Goal: Information Seeking & Learning: Learn about a topic

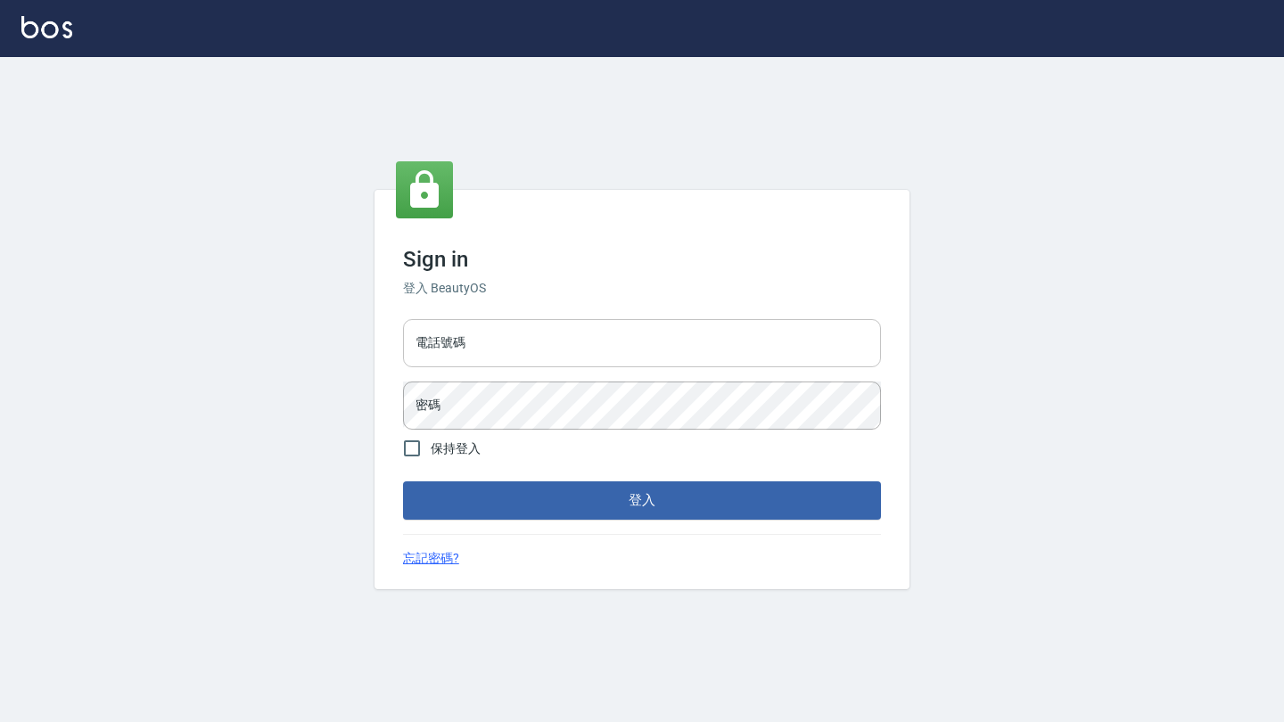
drag, startPoint x: 583, startPoint y: 311, endPoint x: 575, endPoint y: 326, distance: 16.4
click at [582, 312] on div "Sign in 登入 BeautyOS 電話號碼 電話號碼 密碼 密碼 保持登入 登入 忘記密碼?" at bounding box center [642, 389] width 535 height 399
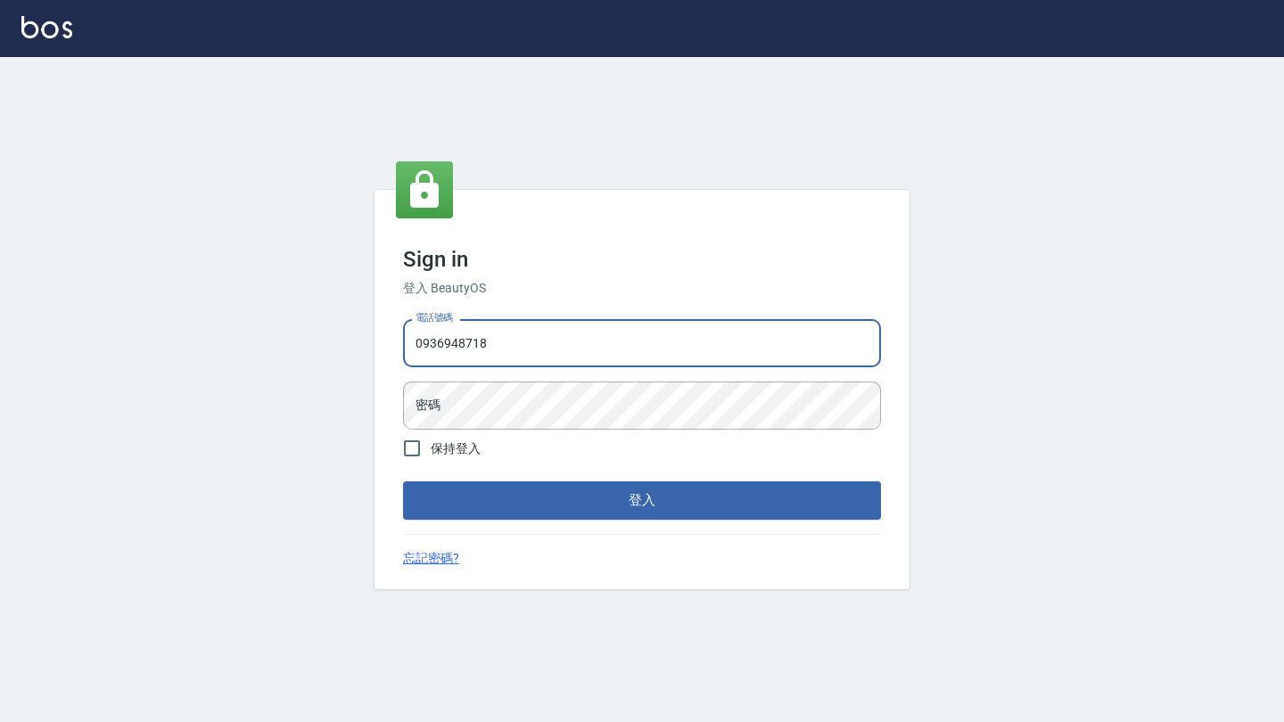
type input "0936948718"
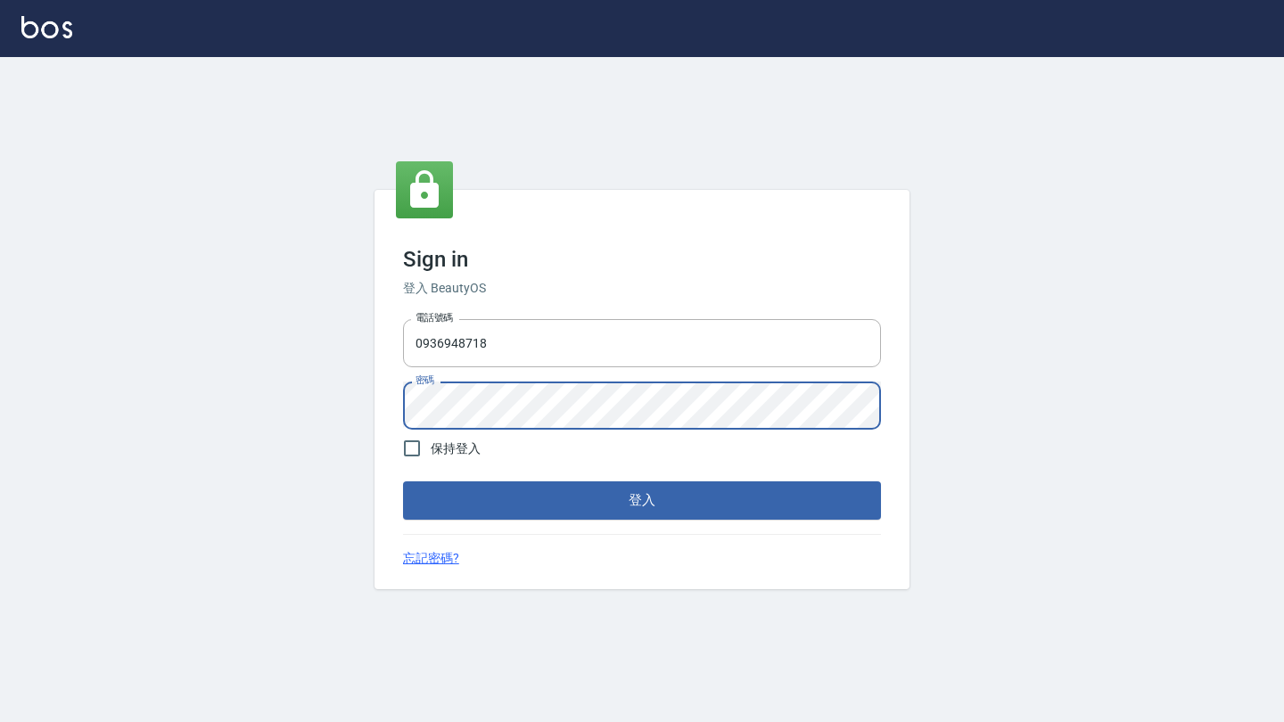
click at [642, 500] on button "登入" at bounding box center [642, 500] width 478 height 37
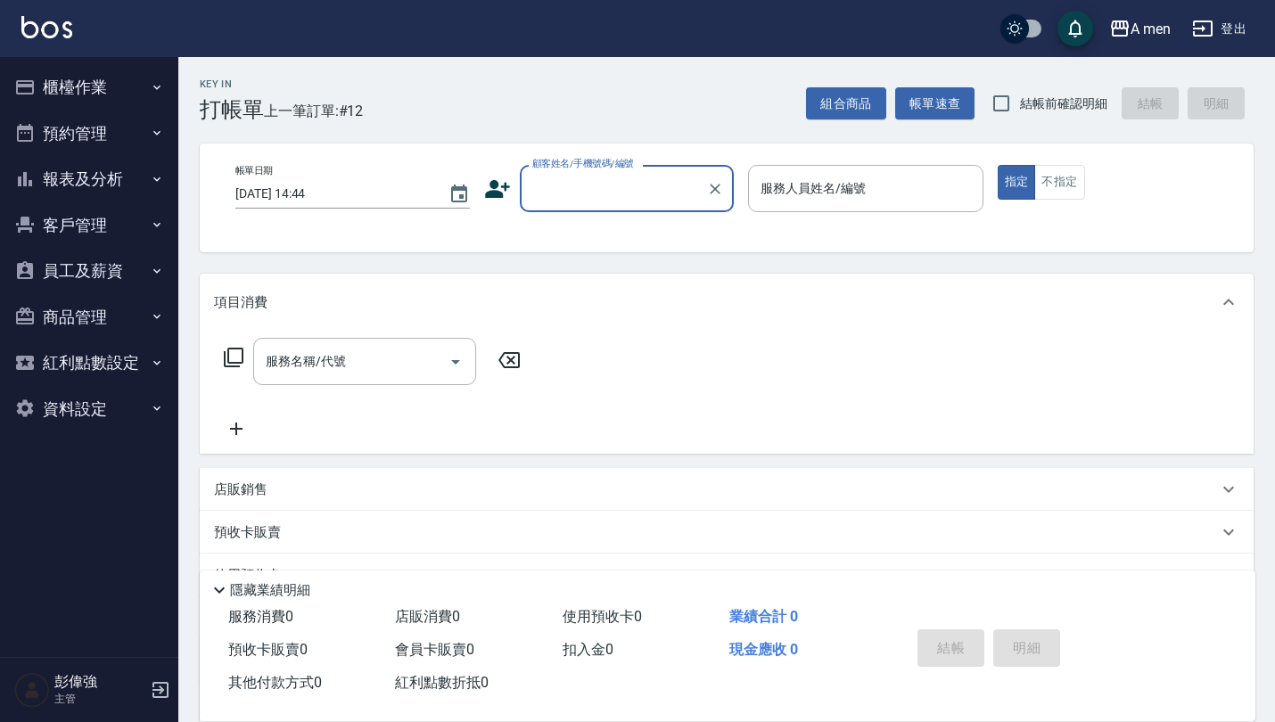
click at [102, 220] on button "客戶管理" at bounding box center [89, 225] width 164 height 46
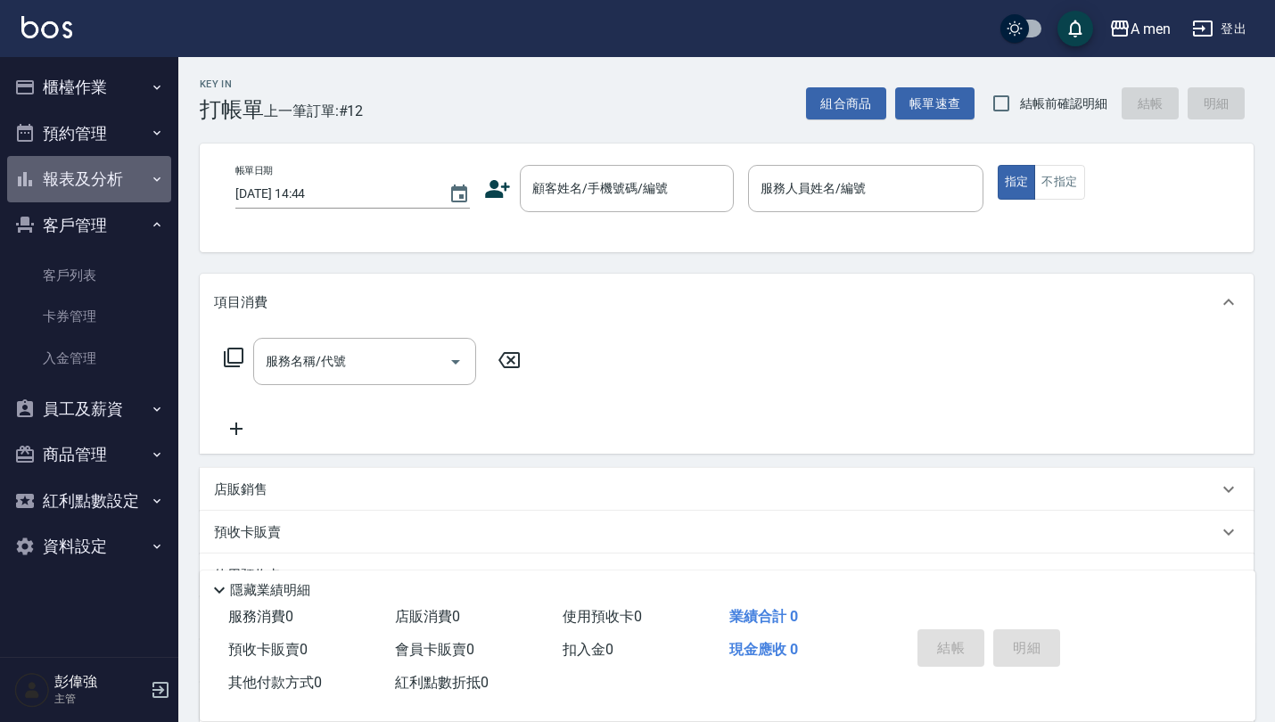
click at [111, 181] on button "報表及分析" at bounding box center [89, 179] width 164 height 46
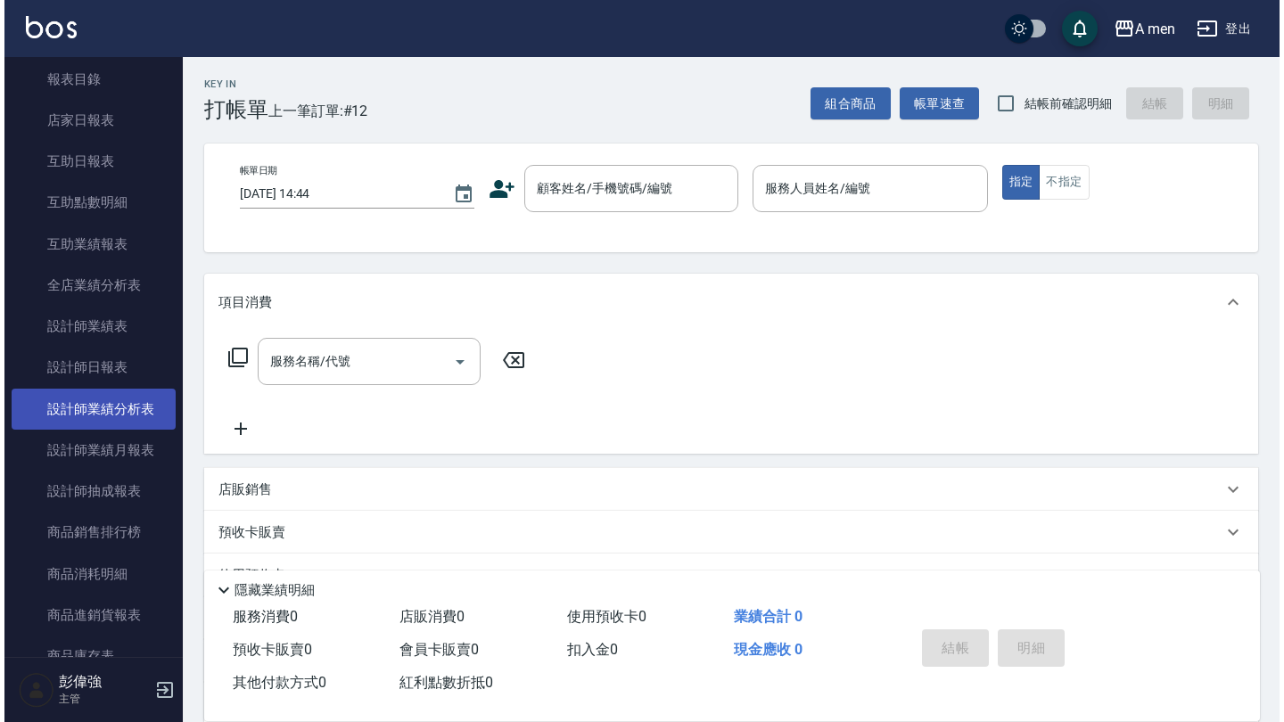
scroll to position [157, 0]
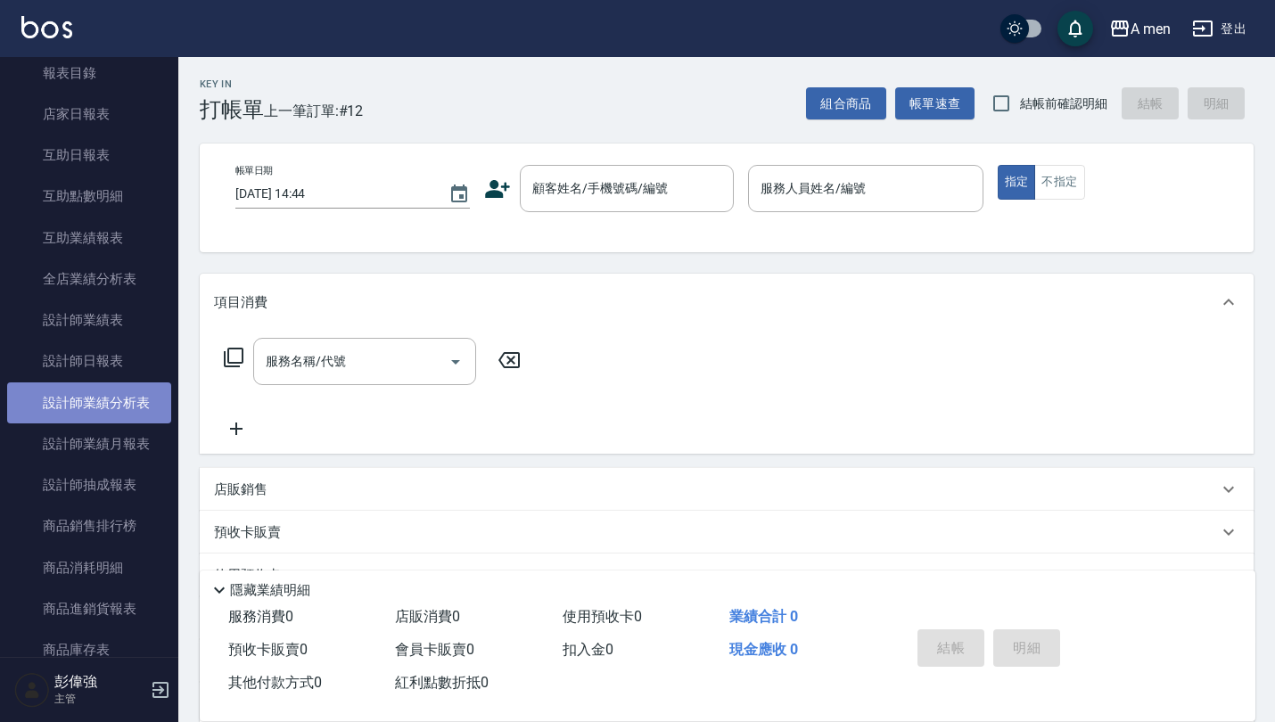
click at [113, 403] on link "設計師業績分析表" at bounding box center [89, 403] width 164 height 41
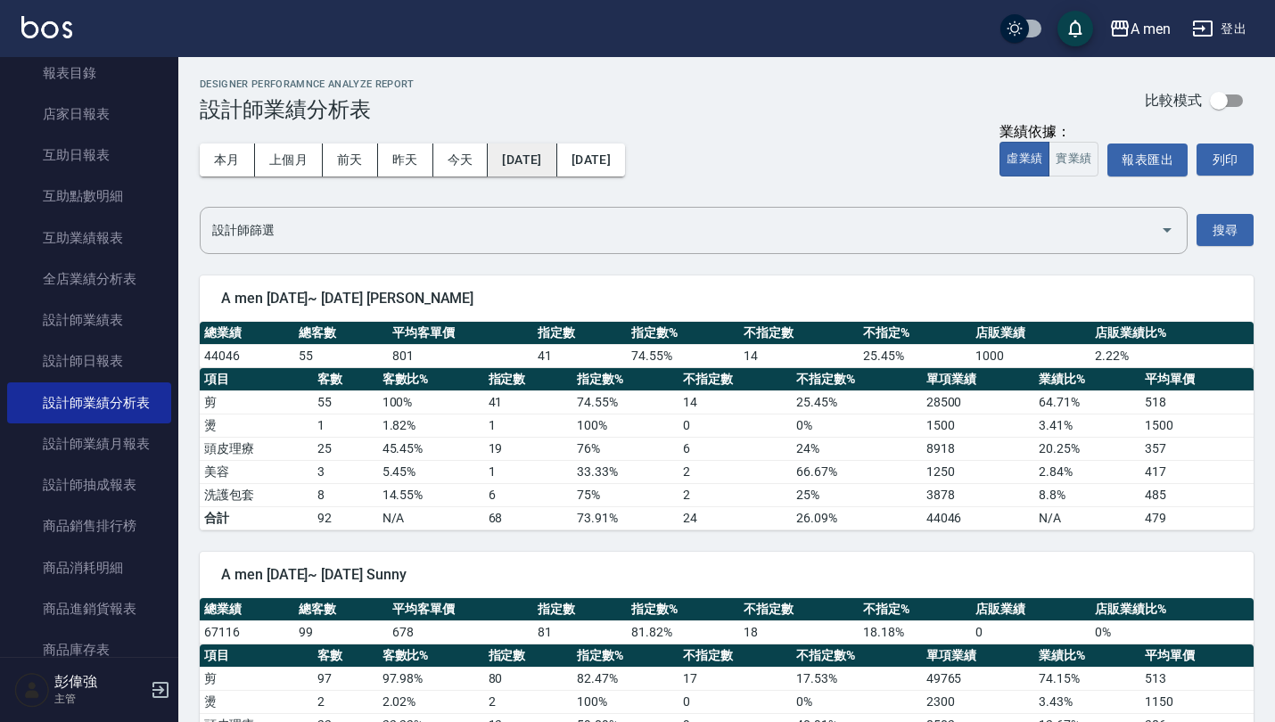
click at [538, 163] on button "[DATE]" at bounding box center [522, 160] width 69 height 33
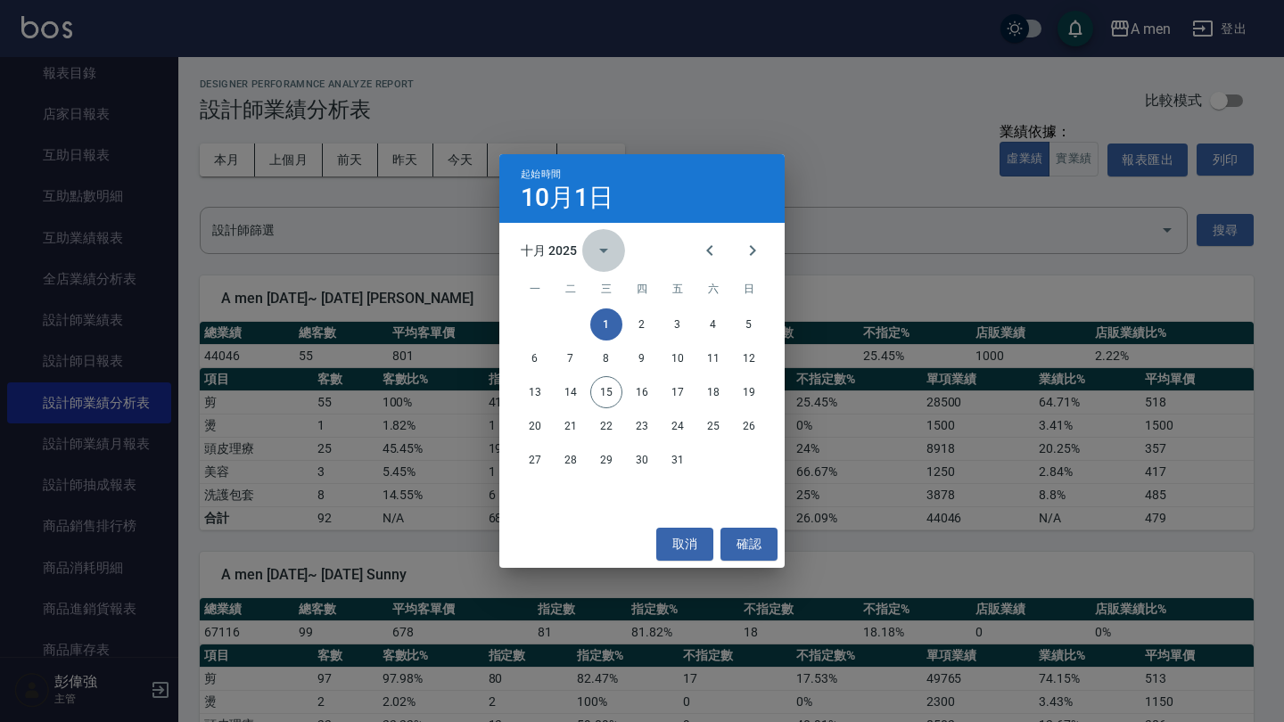
click at [605, 252] on icon "calendar view is open, switch to year view" at bounding box center [603, 251] width 9 height 4
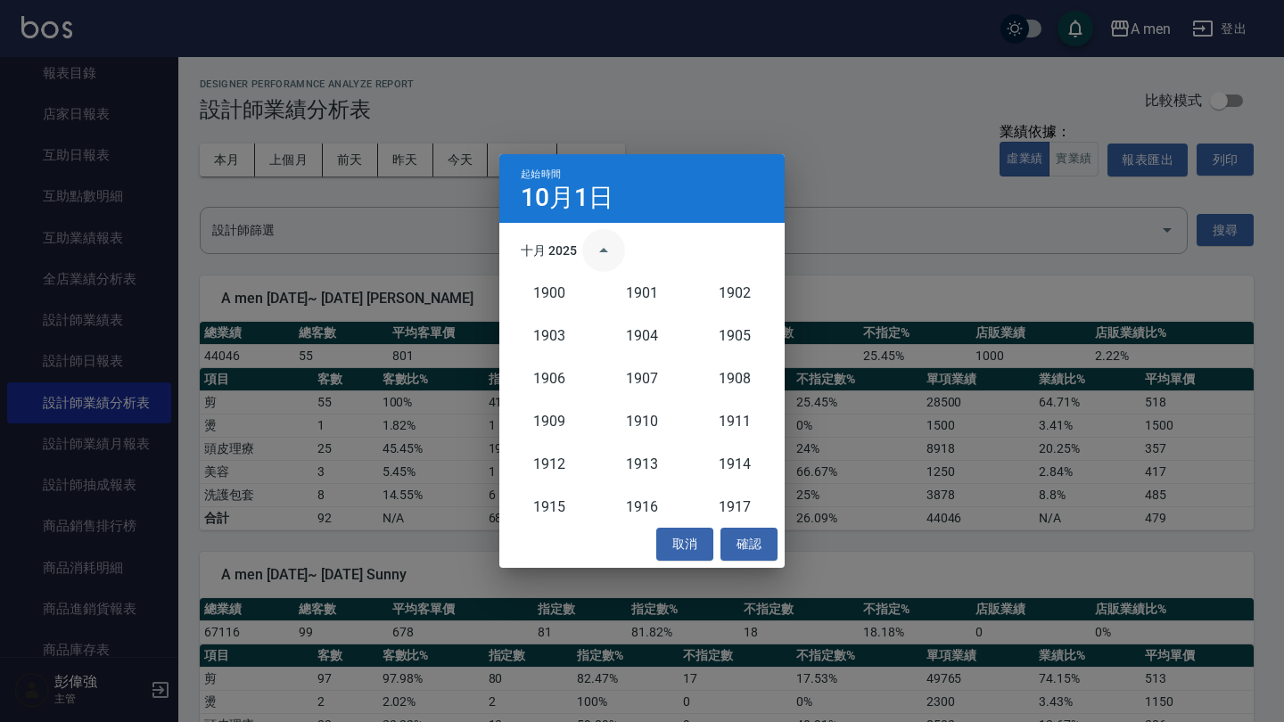
scroll to position [1652, 0]
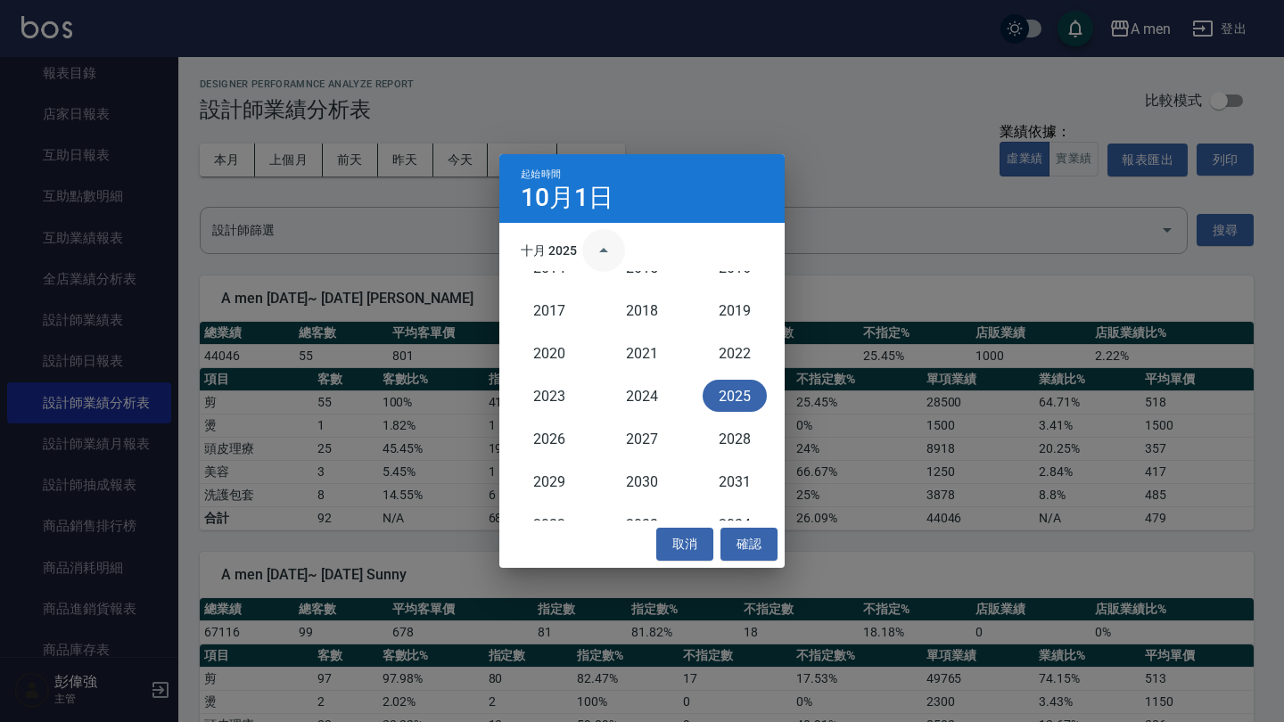
drag, startPoint x: 624, startPoint y: 235, endPoint x: 584, endPoint y: 244, distance: 41.3
click at [620, 235] on div "十月 2025" at bounding box center [573, 250] width 104 height 43
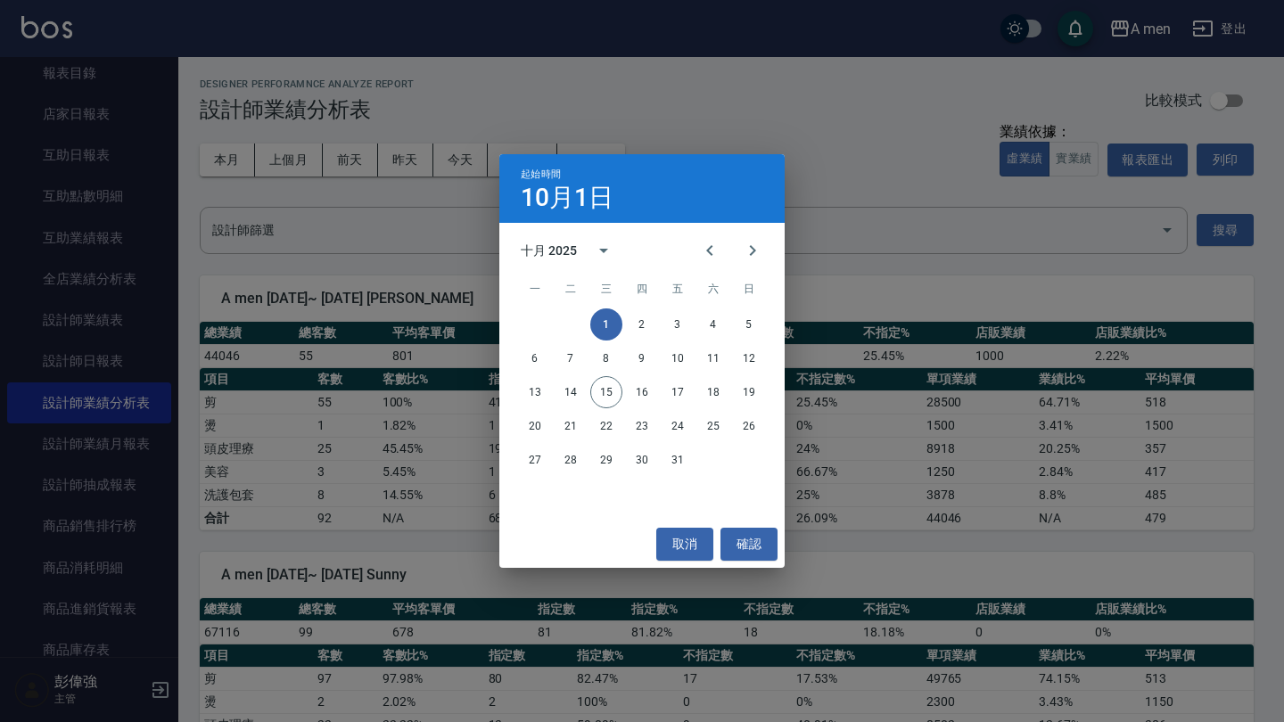
click at [548, 248] on div "十月 2025" at bounding box center [549, 251] width 56 height 19
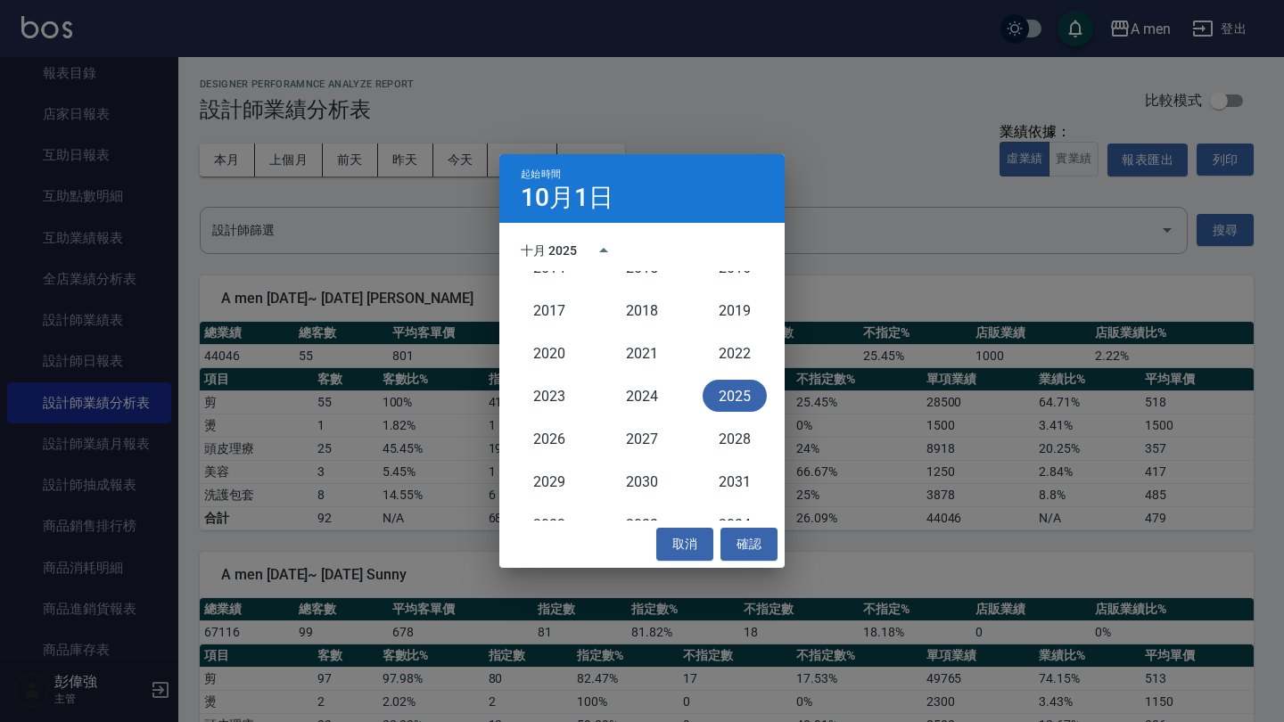
click at [690, 241] on div "十月 2025" at bounding box center [641, 250] width 285 height 27
click at [603, 252] on icon "year view is open, switch to calendar view" at bounding box center [603, 250] width 9 height 4
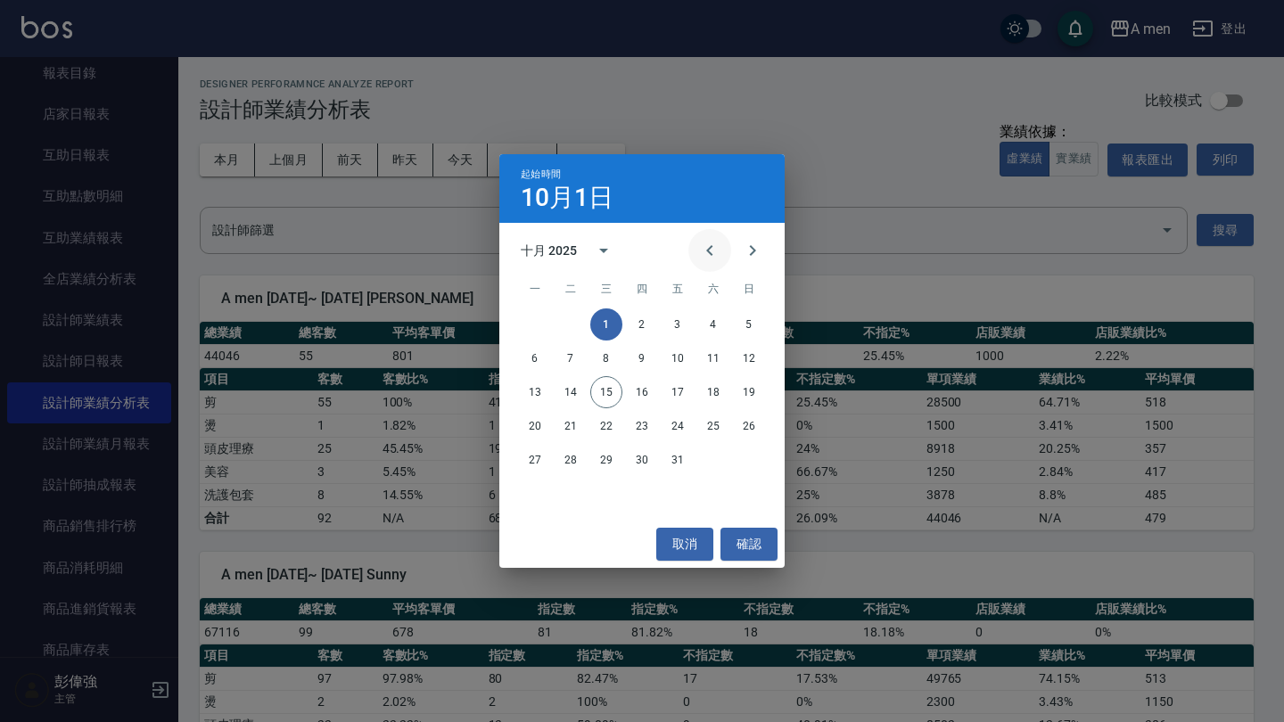
click at [716, 251] on icon "Previous month" at bounding box center [709, 250] width 21 height 21
click at [745, 324] on button "1" at bounding box center [749, 325] width 32 height 32
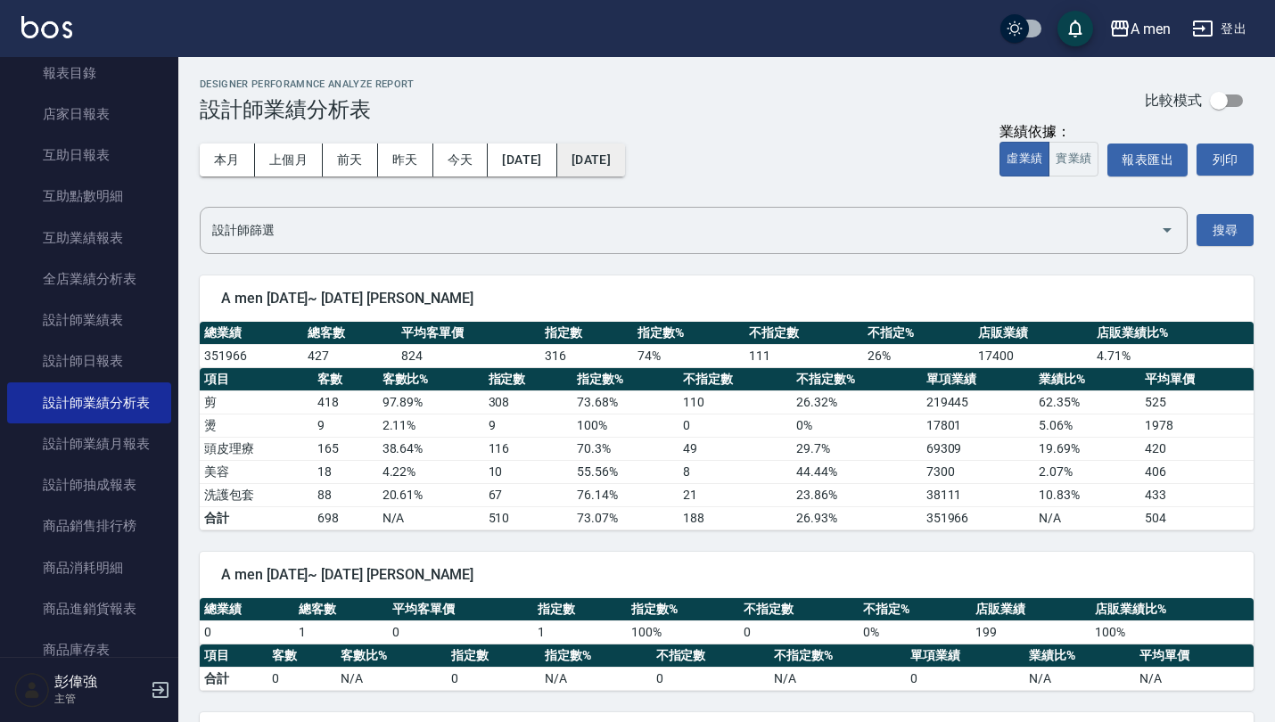
click at [619, 147] on button "[DATE]" at bounding box center [591, 160] width 68 height 33
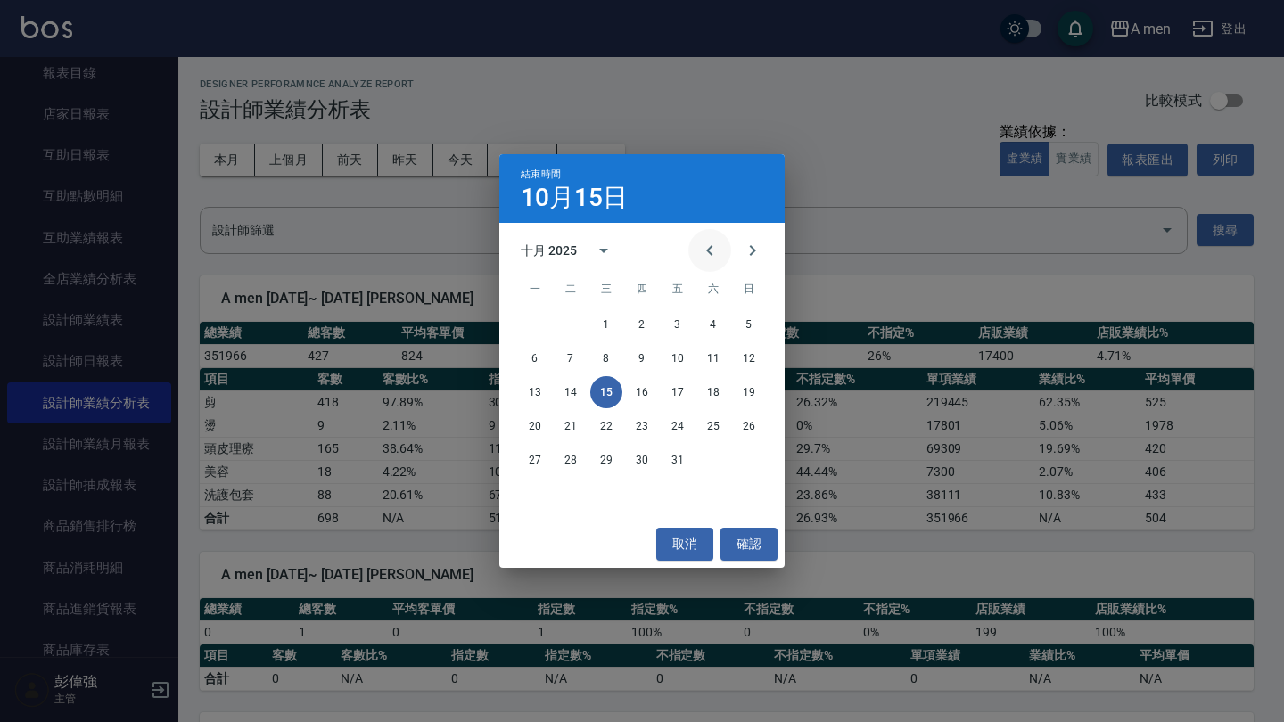
click at [706, 251] on icon "Previous month" at bounding box center [709, 250] width 21 height 21
click at [530, 500] on button "30" at bounding box center [535, 494] width 32 height 32
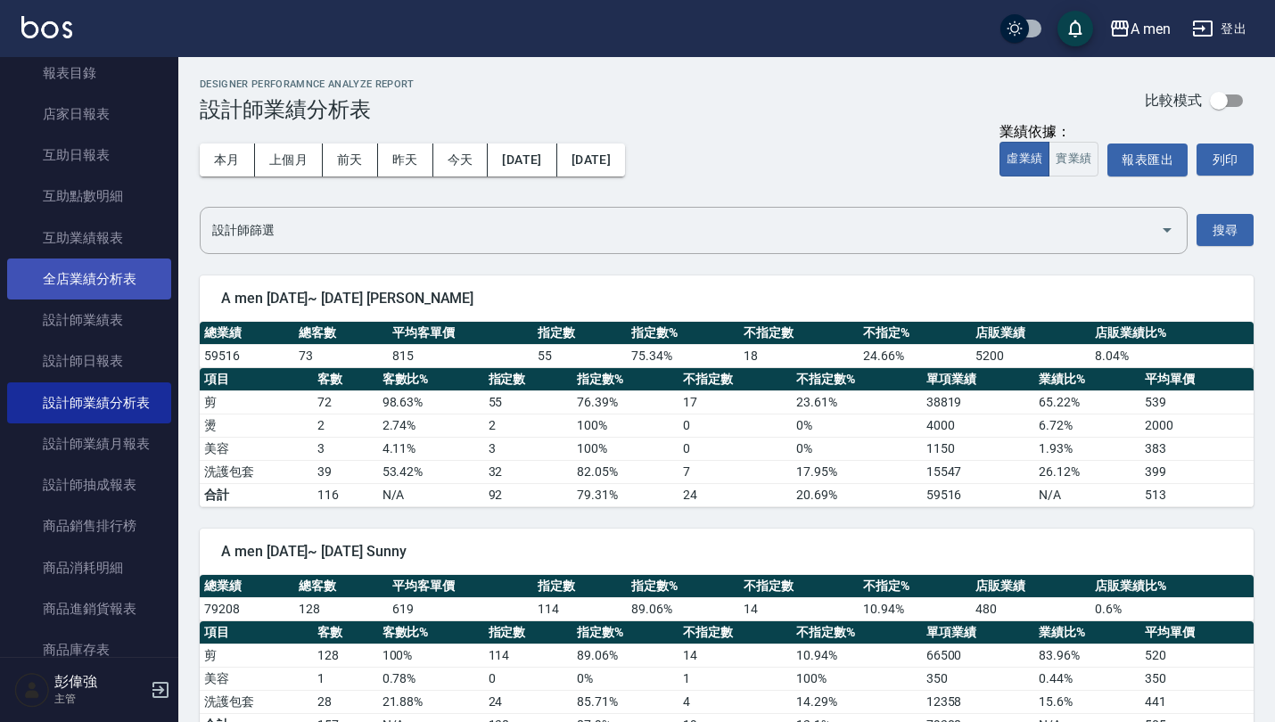
click at [135, 283] on link "全店業績分析表" at bounding box center [89, 279] width 164 height 41
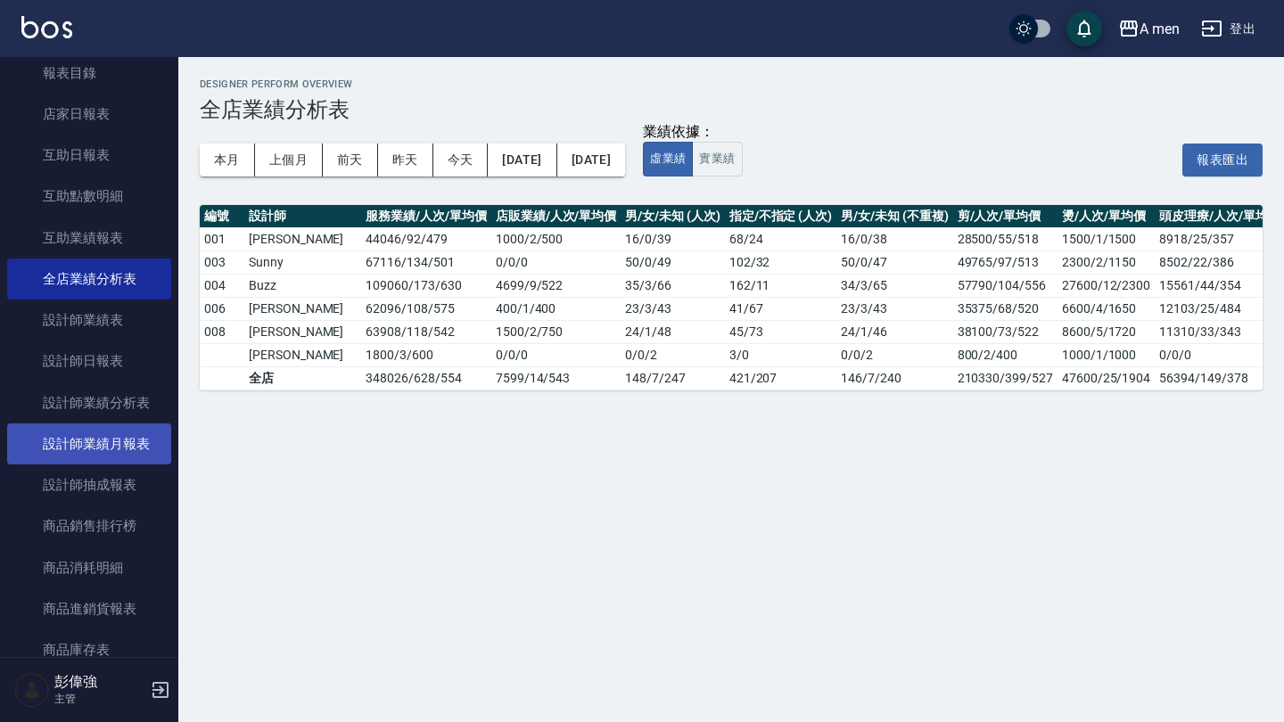
click at [113, 436] on link "設計師業績月報表" at bounding box center [89, 444] width 164 height 41
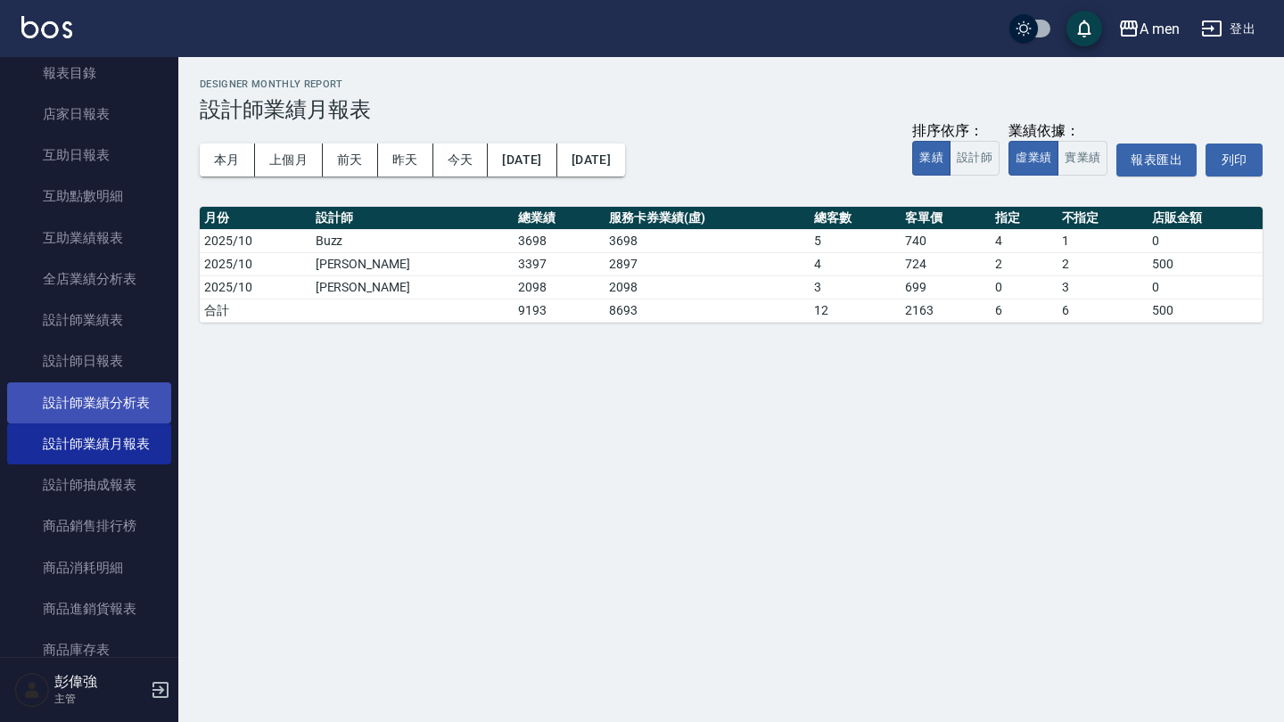
click at [133, 401] on link "設計師業績分析表" at bounding box center [89, 403] width 164 height 41
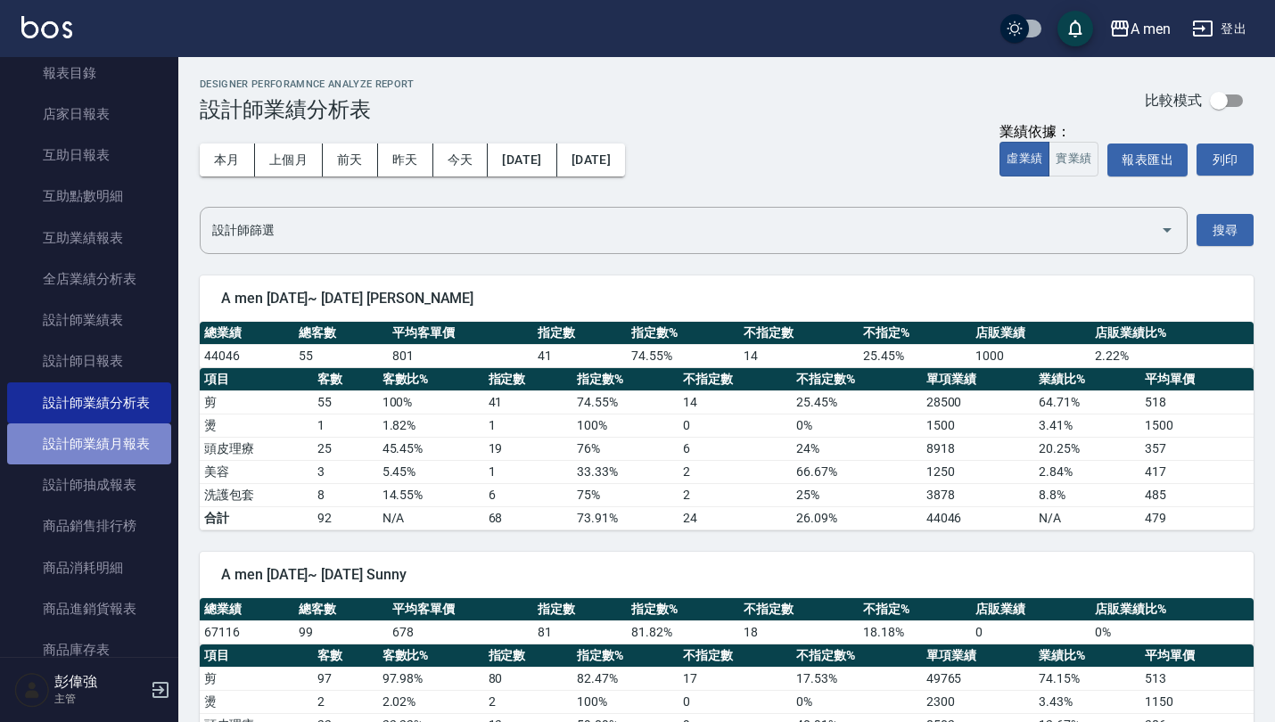
click at [113, 444] on link "設計師業績月報表" at bounding box center [89, 444] width 164 height 41
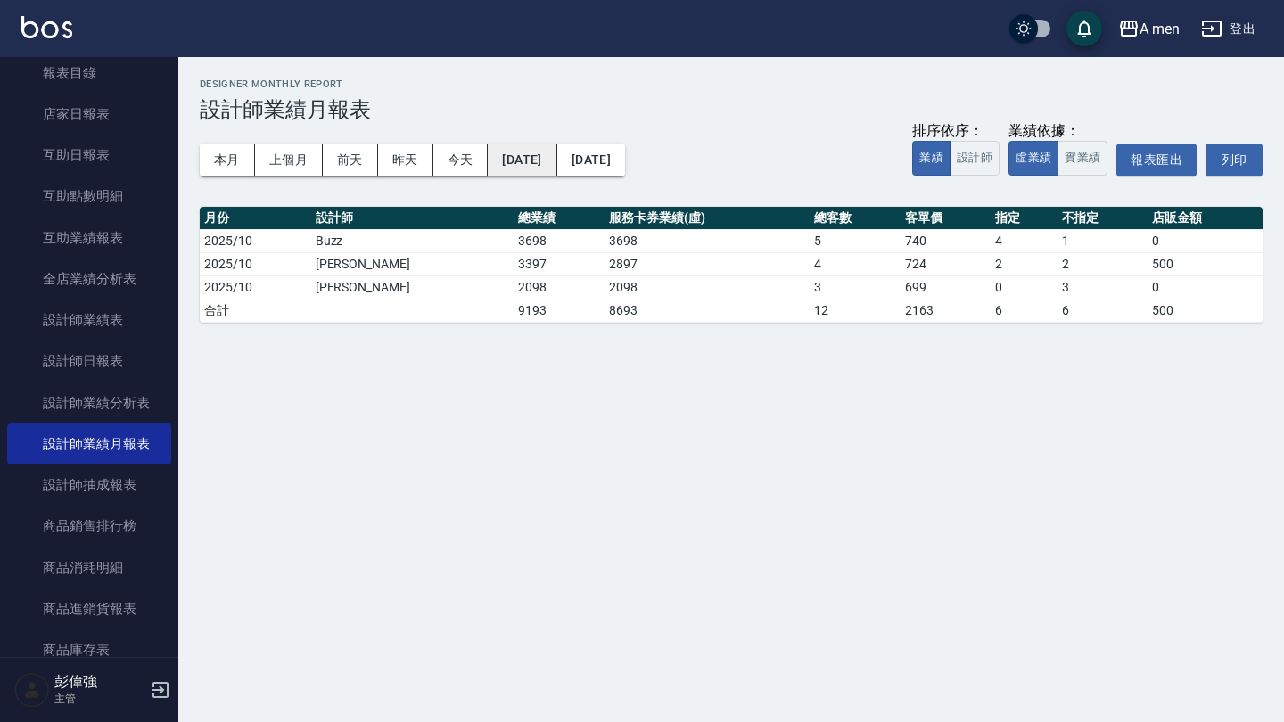
click at [557, 155] on button "[DATE]" at bounding box center [522, 160] width 69 height 33
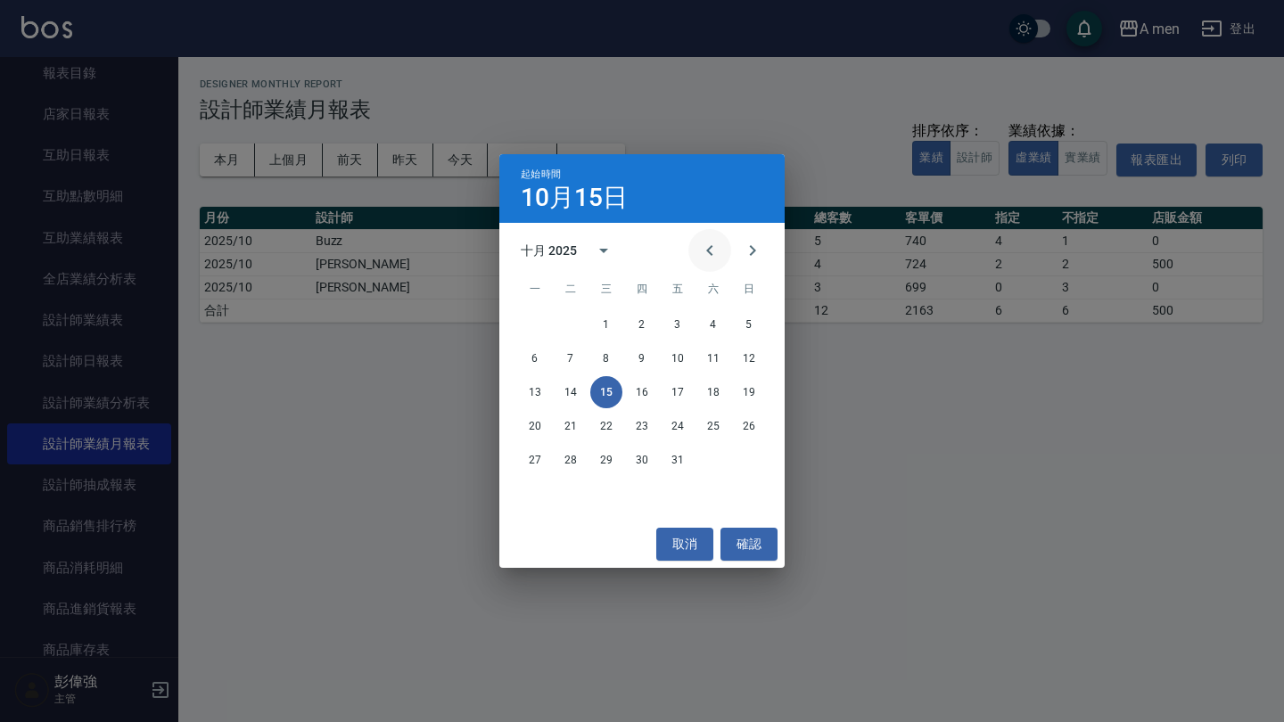
click at [703, 256] on icon "Previous month" at bounding box center [709, 250] width 21 height 21
click at [704, 256] on icon "Previous month" at bounding box center [709, 250] width 21 height 21
click at [749, 317] on button "1" at bounding box center [749, 325] width 32 height 32
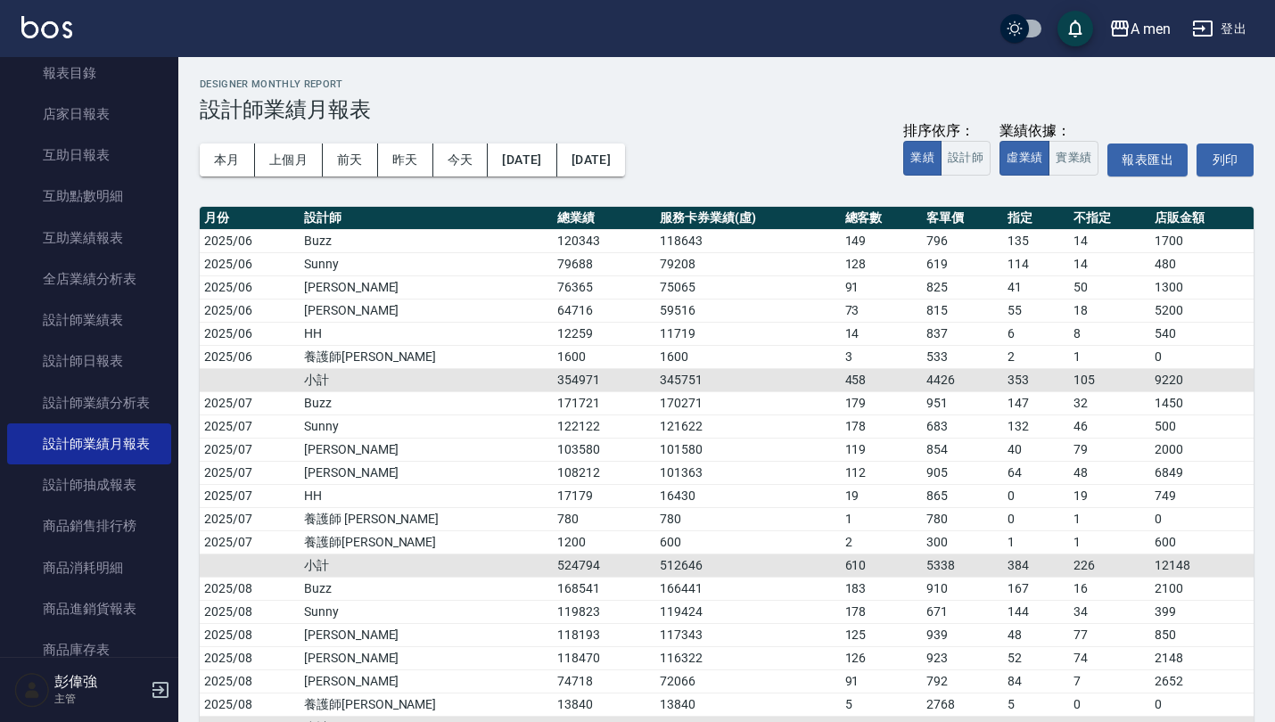
click at [625, 167] on button "[DATE]" at bounding box center [591, 160] width 68 height 33
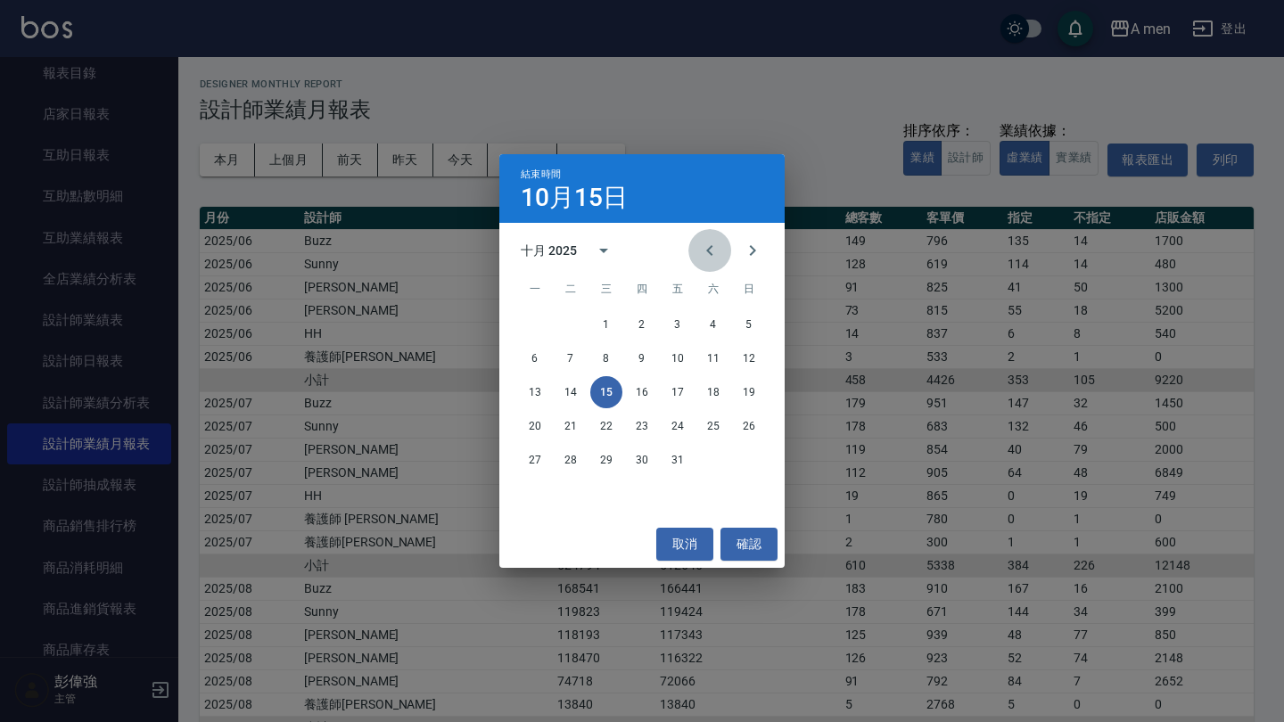
click at [714, 252] on icon "Previous month" at bounding box center [709, 250] width 21 height 21
click at [531, 491] on button "30" at bounding box center [535, 494] width 32 height 32
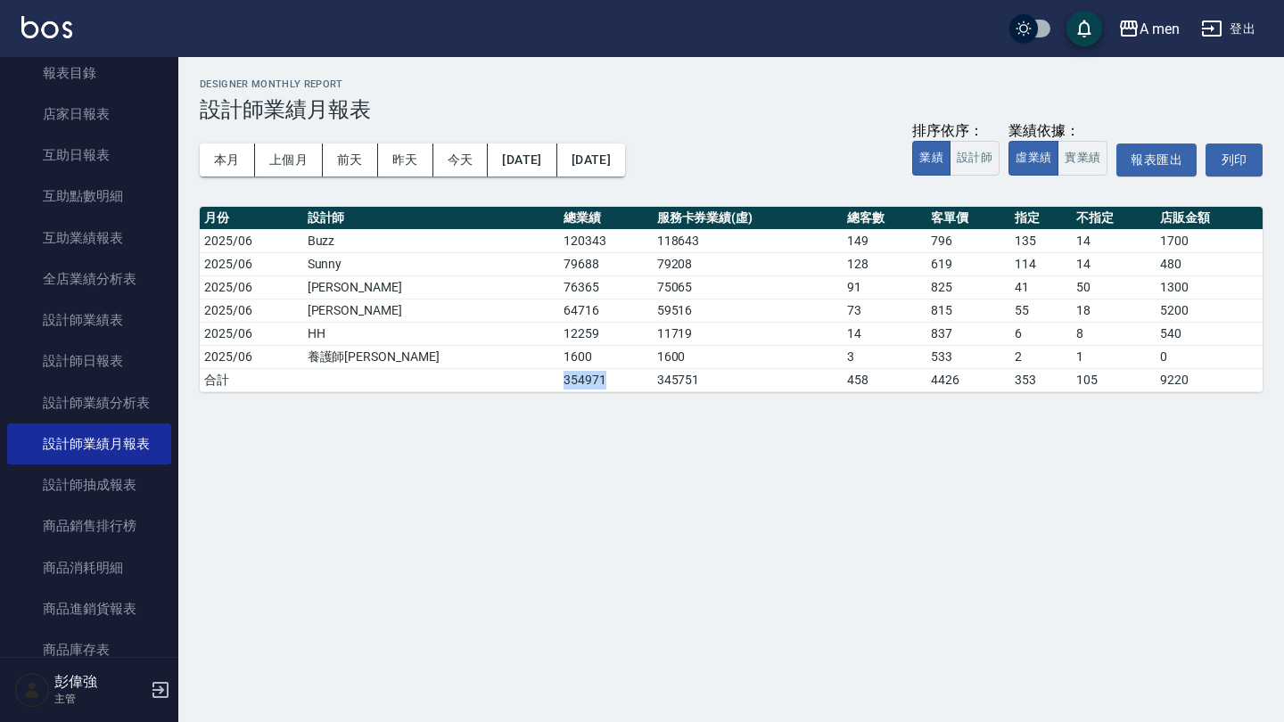
drag, startPoint x: 510, startPoint y: 380, endPoint x: 461, endPoint y: 379, distance: 49.1
click at [461, 379] on tr "合計 354971 345751 458 4426 353 105 9220" at bounding box center [731, 379] width 1063 height 23
click at [520, 441] on div "A men [DATE] - [DATE] 設計師業績月報表 列印時間： [DATE][PHONE_NUMBER]:46 Designer Monthly R…" at bounding box center [642, 361] width 1284 height 722
click at [548, 159] on button "[DATE]" at bounding box center [522, 160] width 69 height 33
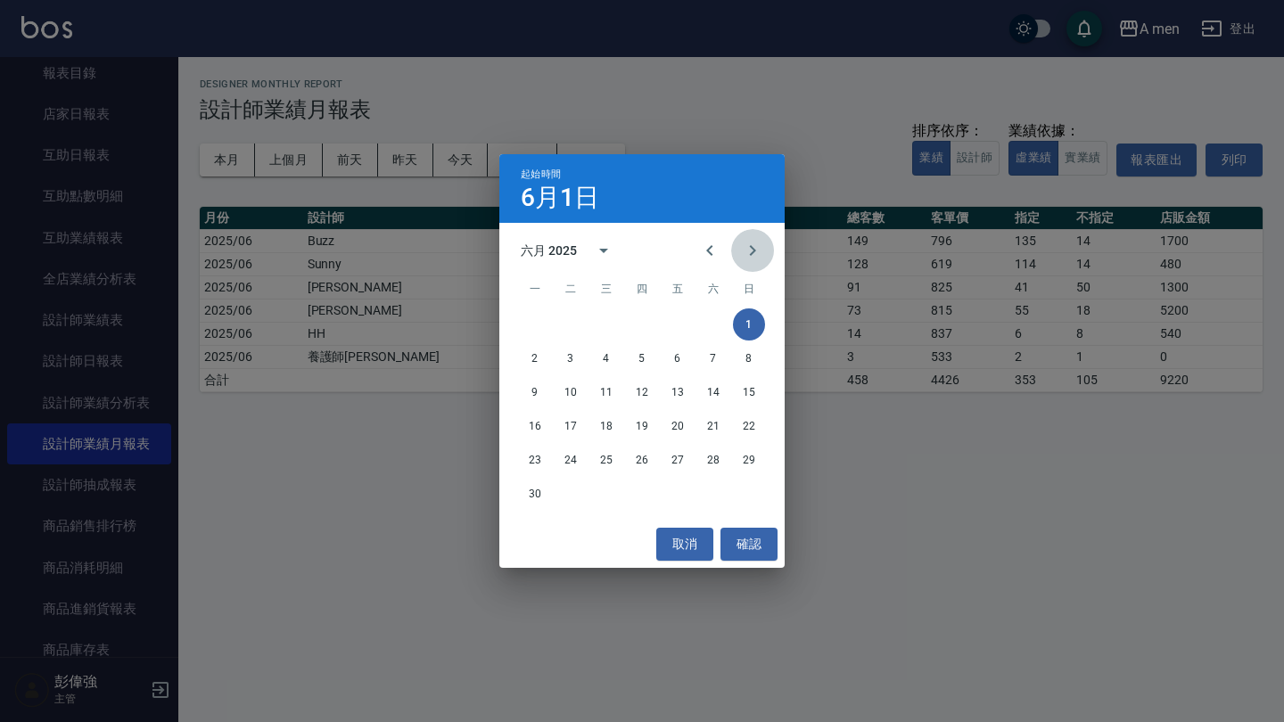
drag, startPoint x: 746, startPoint y: 252, endPoint x: 722, endPoint y: 272, distance: 31.6
click at [746, 252] on icon "Next month" at bounding box center [752, 250] width 21 height 21
click at [567, 328] on button "1" at bounding box center [571, 325] width 32 height 32
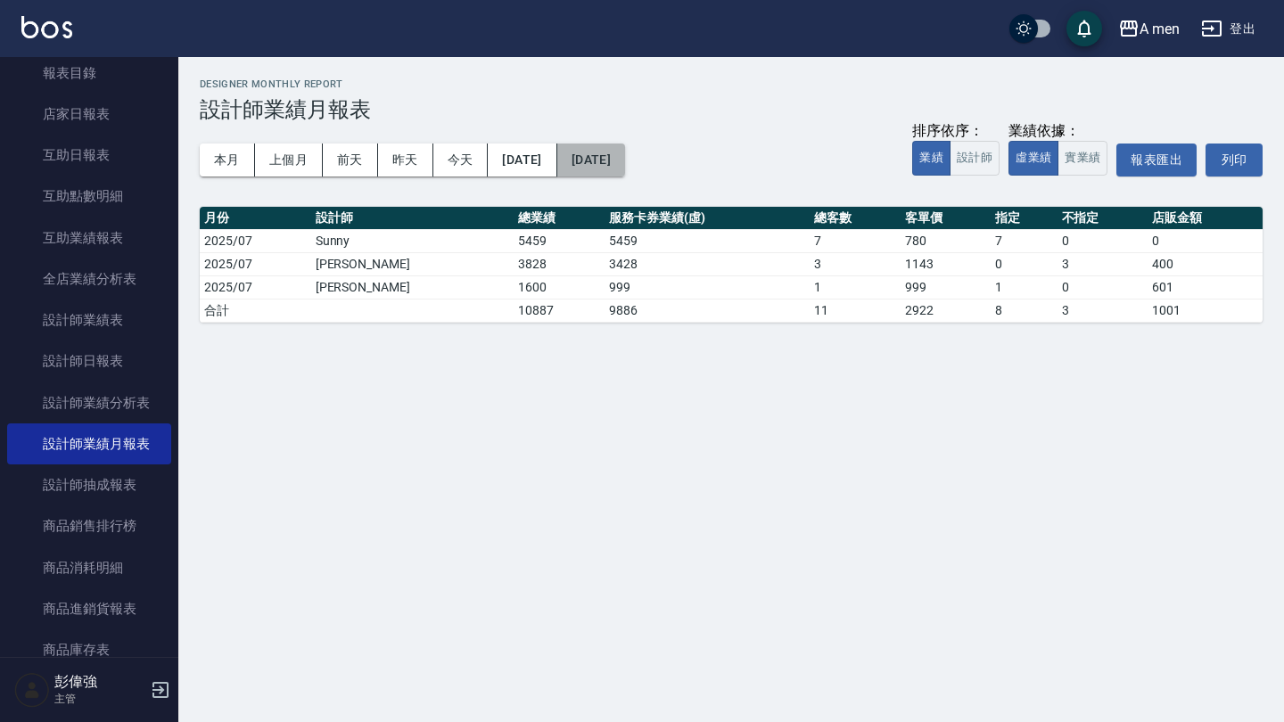
click at [625, 156] on button "[DATE]" at bounding box center [591, 160] width 68 height 33
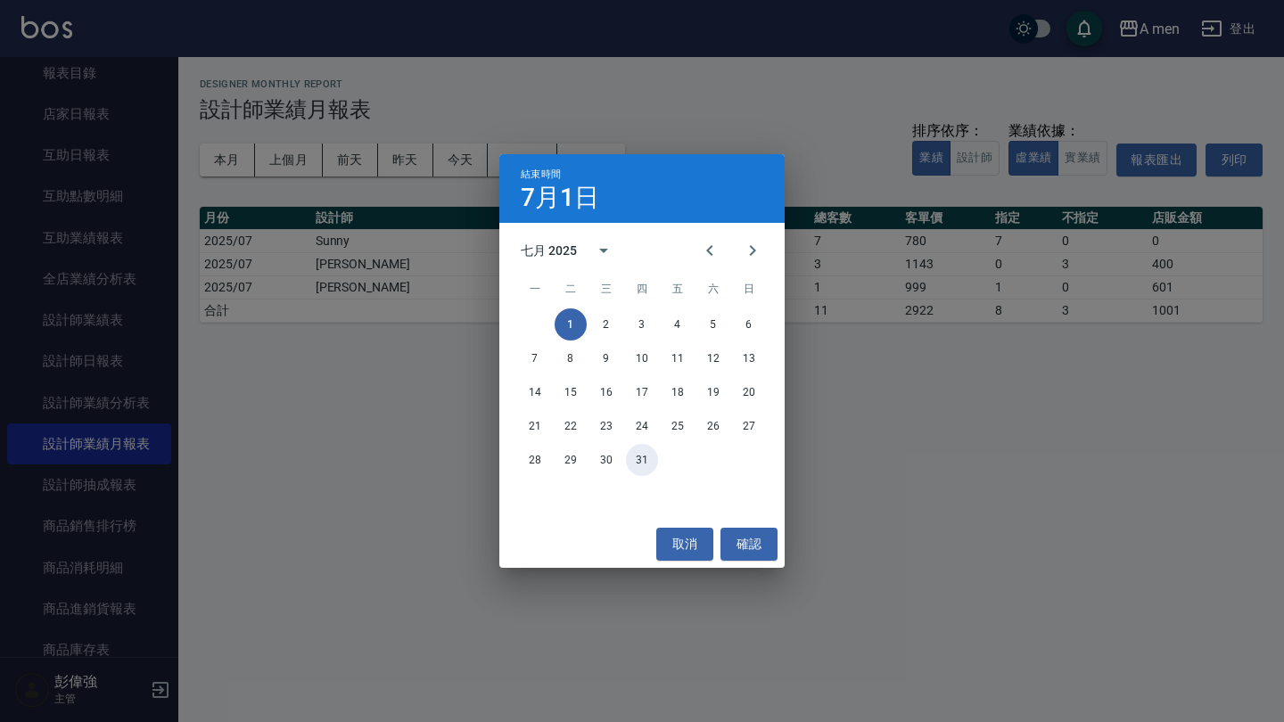
drag, startPoint x: 653, startPoint y: 470, endPoint x: 640, endPoint y: 464, distance: 14.0
click at [653, 469] on button "31" at bounding box center [642, 460] width 32 height 32
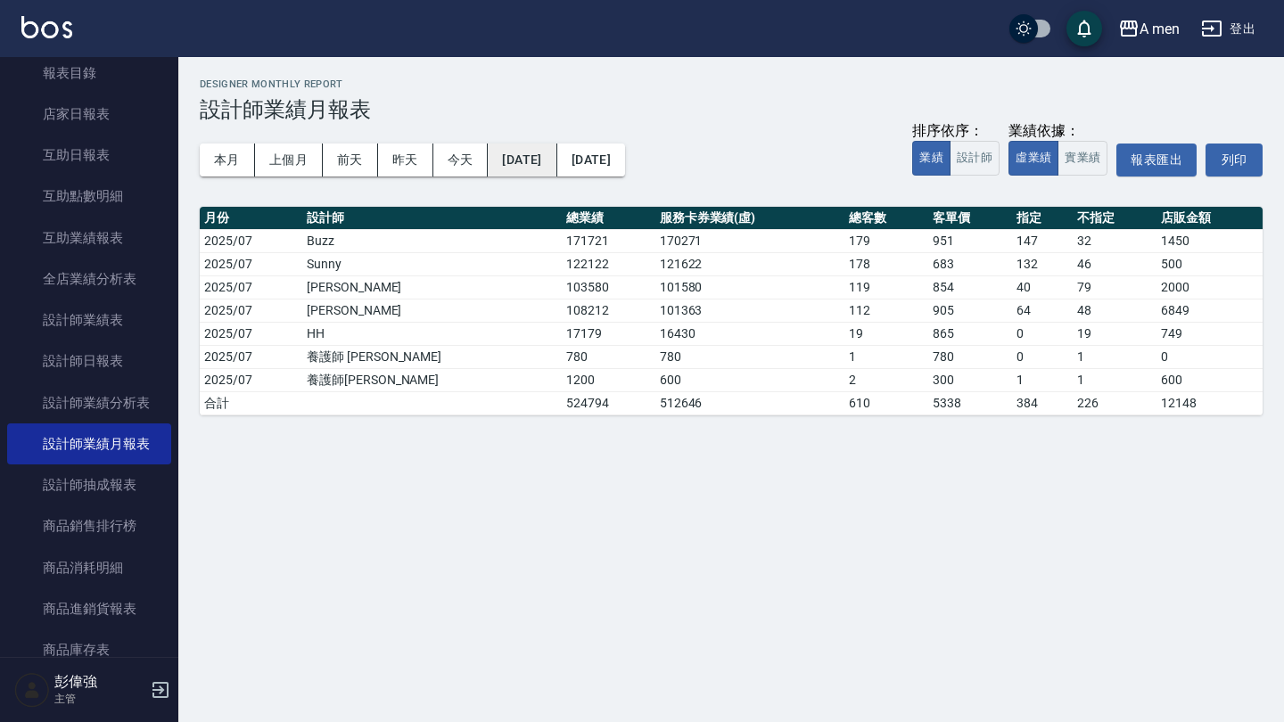
click at [546, 159] on button "[DATE]" at bounding box center [522, 160] width 69 height 33
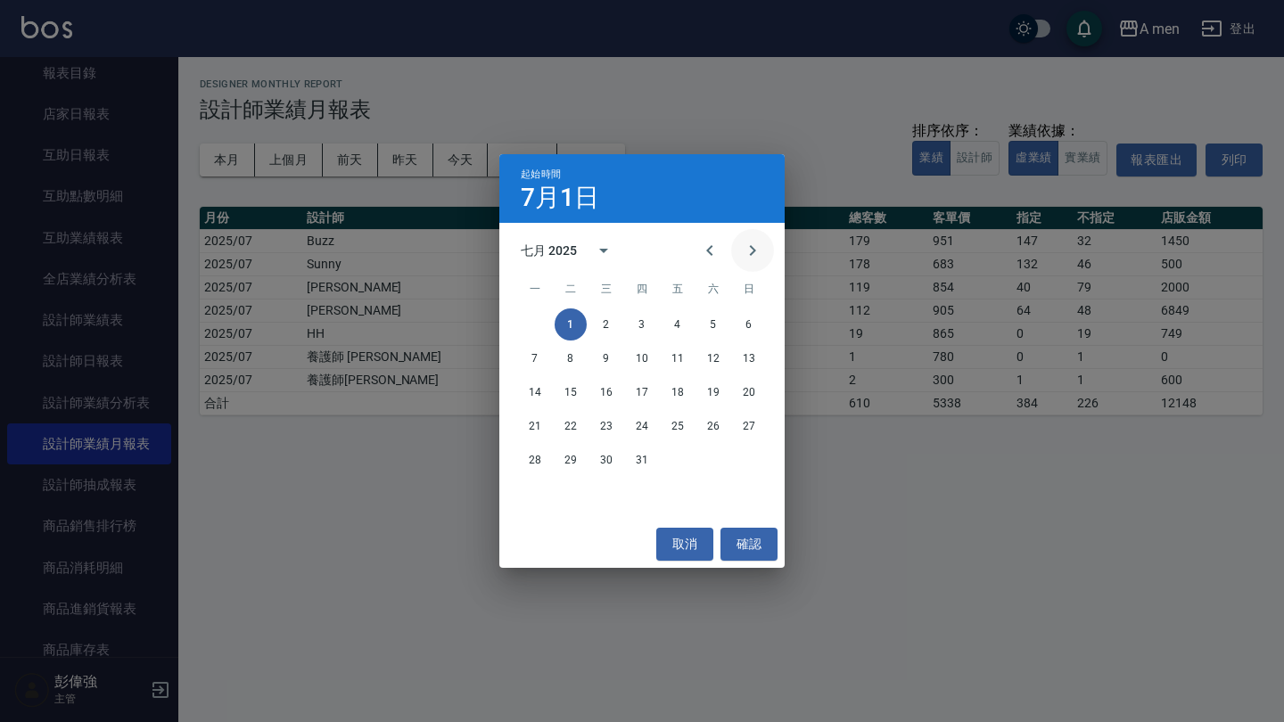
click at [760, 255] on icon "Next month" at bounding box center [752, 250] width 21 height 21
click at [680, 324] on button "1" at bounding box center [678, 325] width 32 height 32
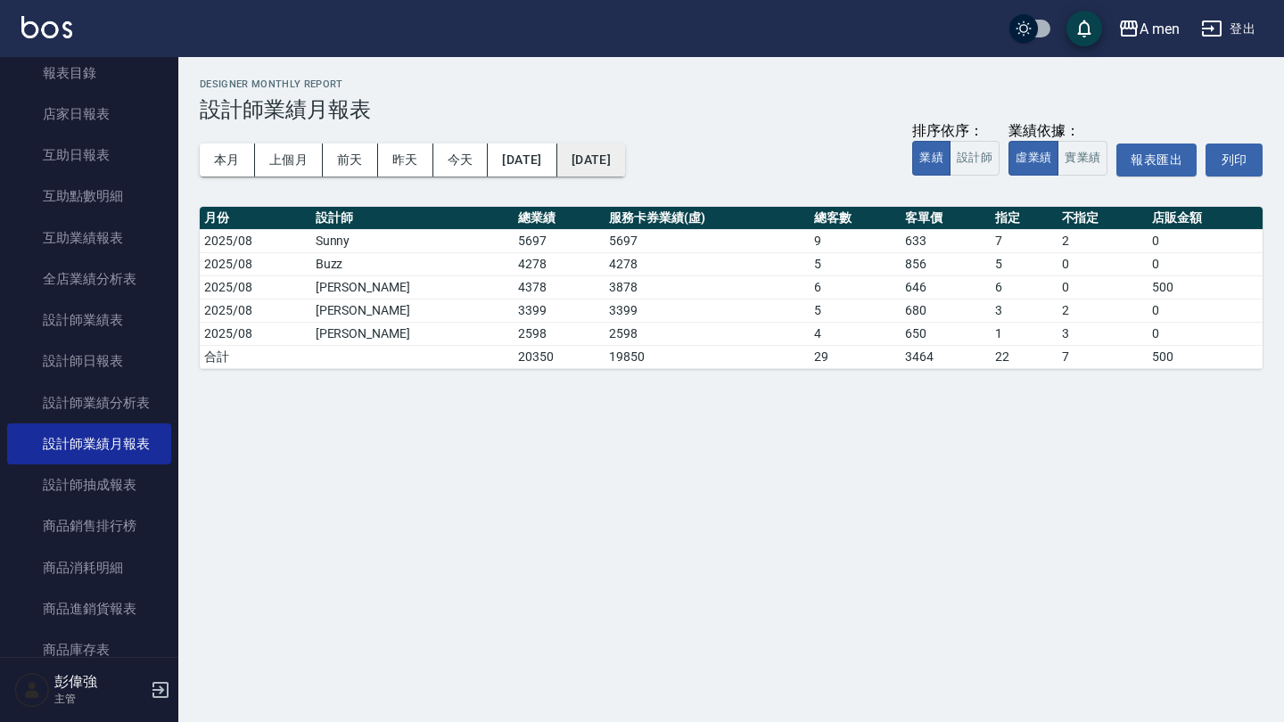
click at [625, 161] on button "[DATE]" at bounding box center [591, 160] width 68 height 33
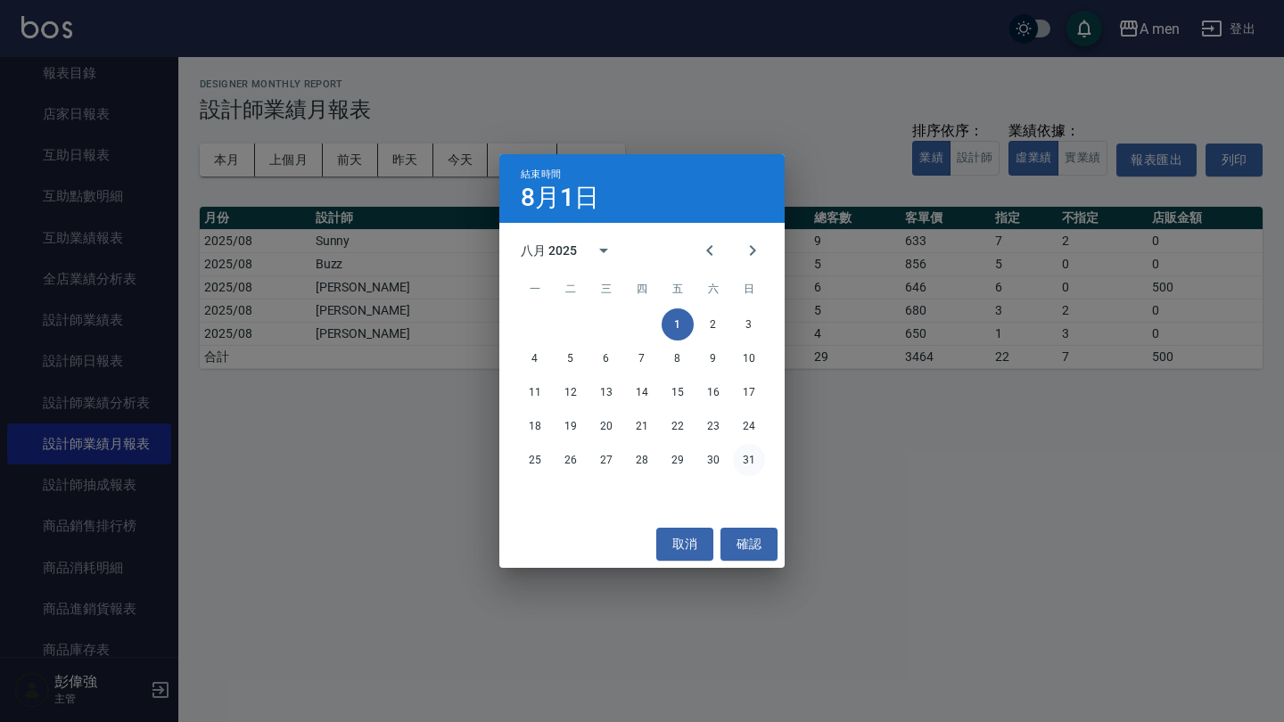
click at [747, 462] on button "31" at bounding box center [749, 460] width 32 height 32
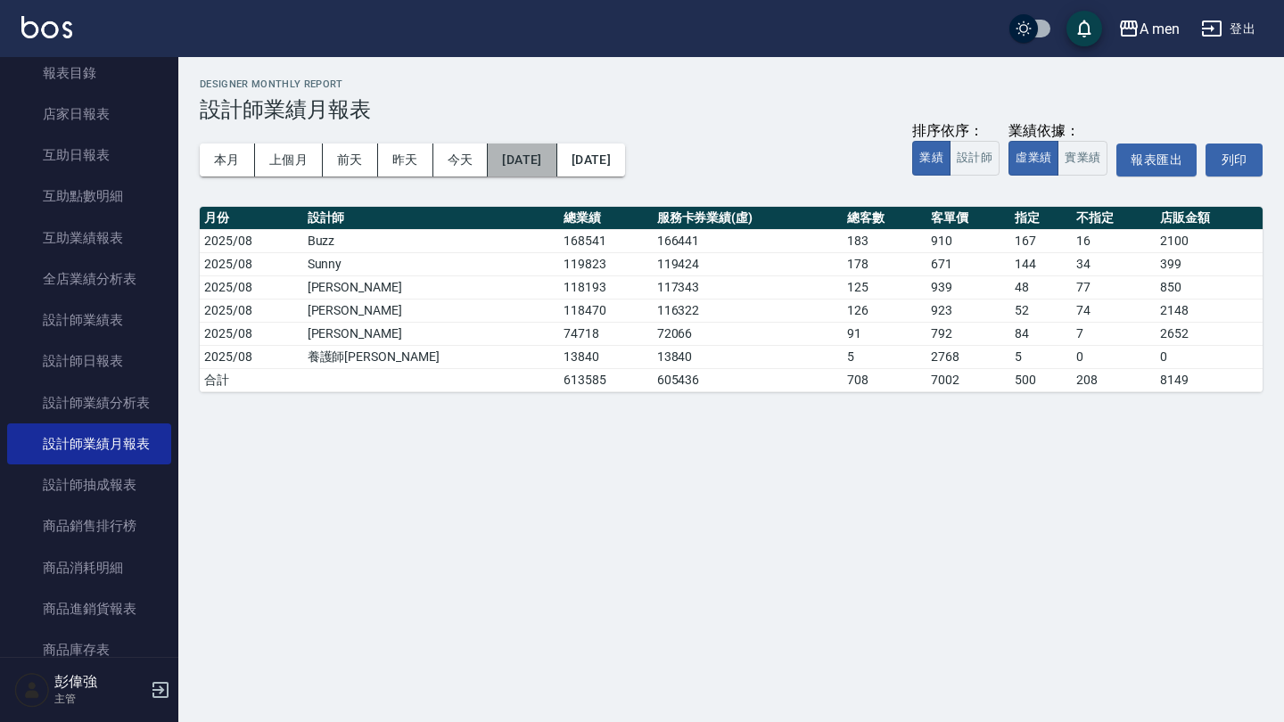
click at [531, 155] on button "[DATE]" at bounding box center [522, 160] width 69 height 33
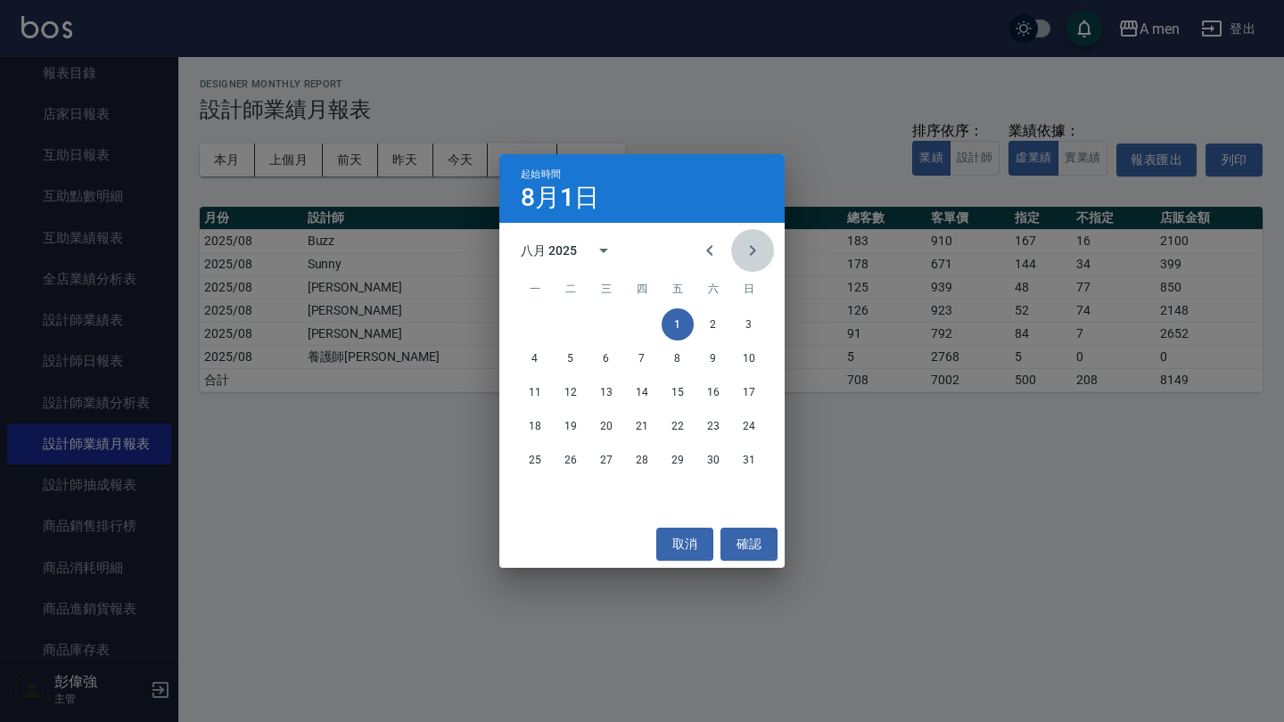
drag, startPoint x: 752, startPoint y: 251, endPoint x: 705, endPoint y: 306, distance: 72.7
click at [749, 252] on icon "Next month" at bounding box center [752, 250] width 21 height 21
click at [528, 327] on button "1" at bounding box center [535, 325] width 32 height 32
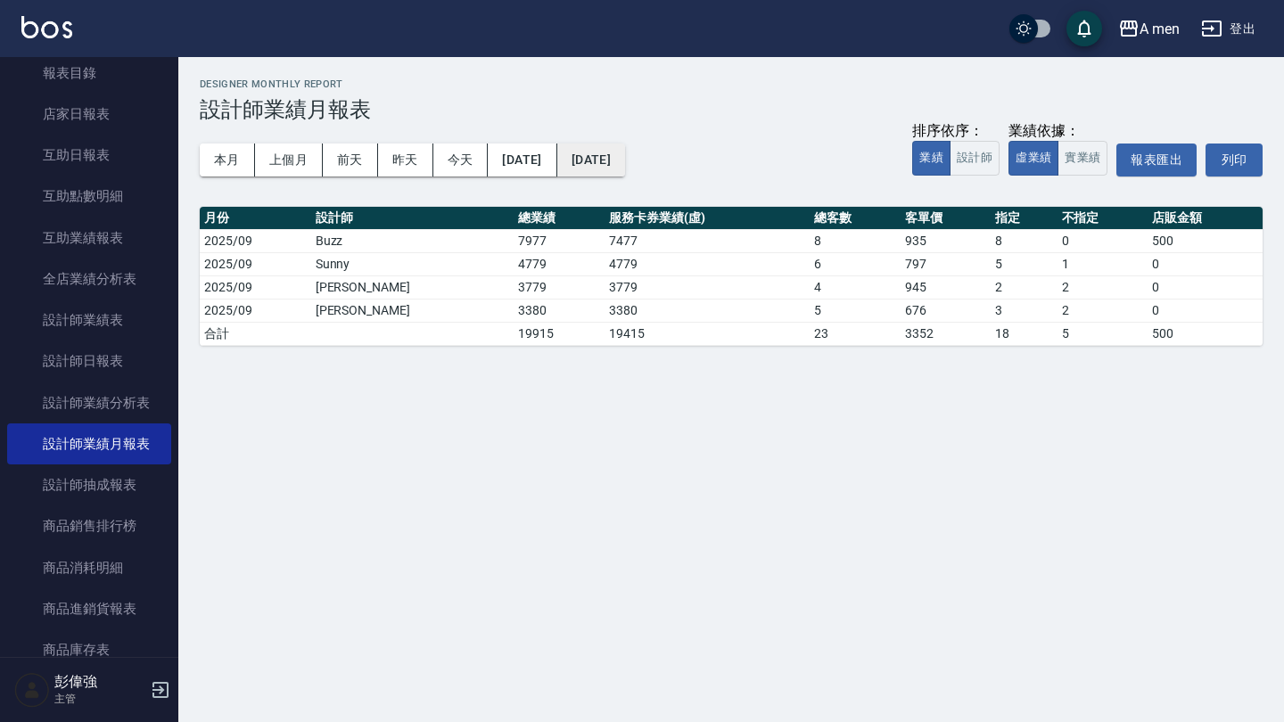
click at [619, 152] on button "[DATE]" at bounding box center [591, 160] width 68 height 33
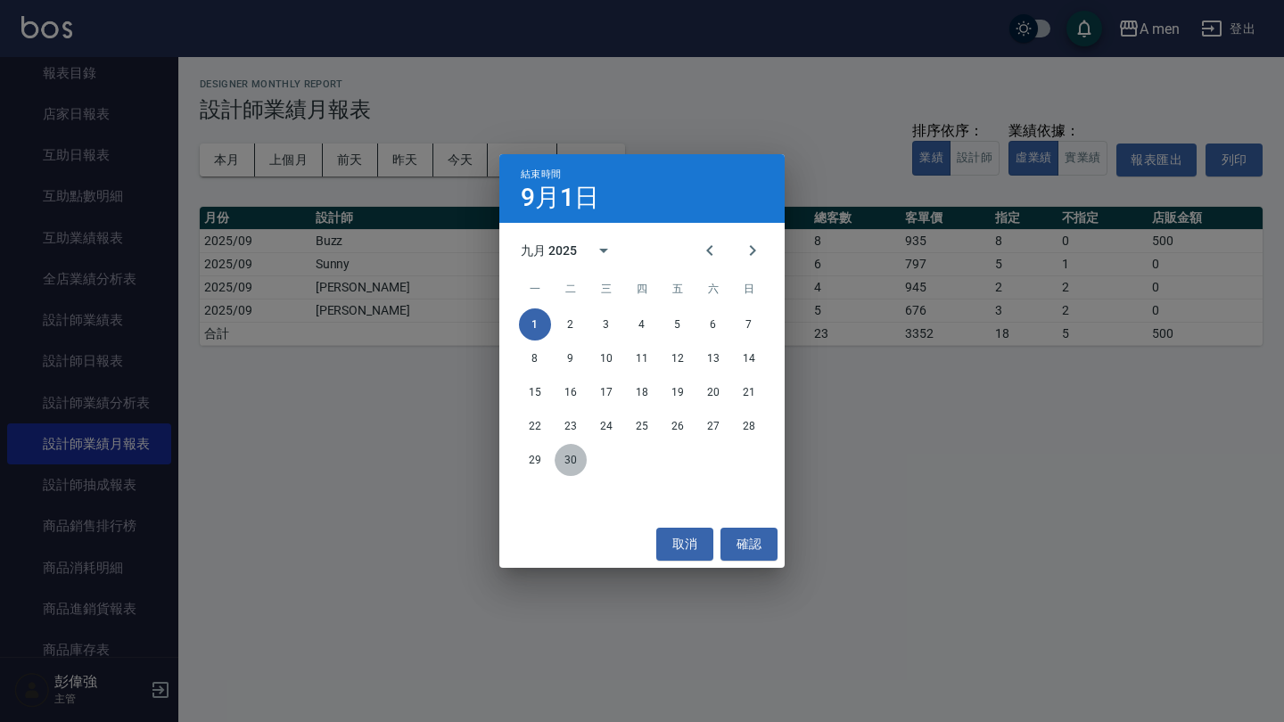
click at [578, 466] on button "30" at bounding box center [571, 460] width 32 height 32
